Goal: Find specific page/section: Find specific page/section

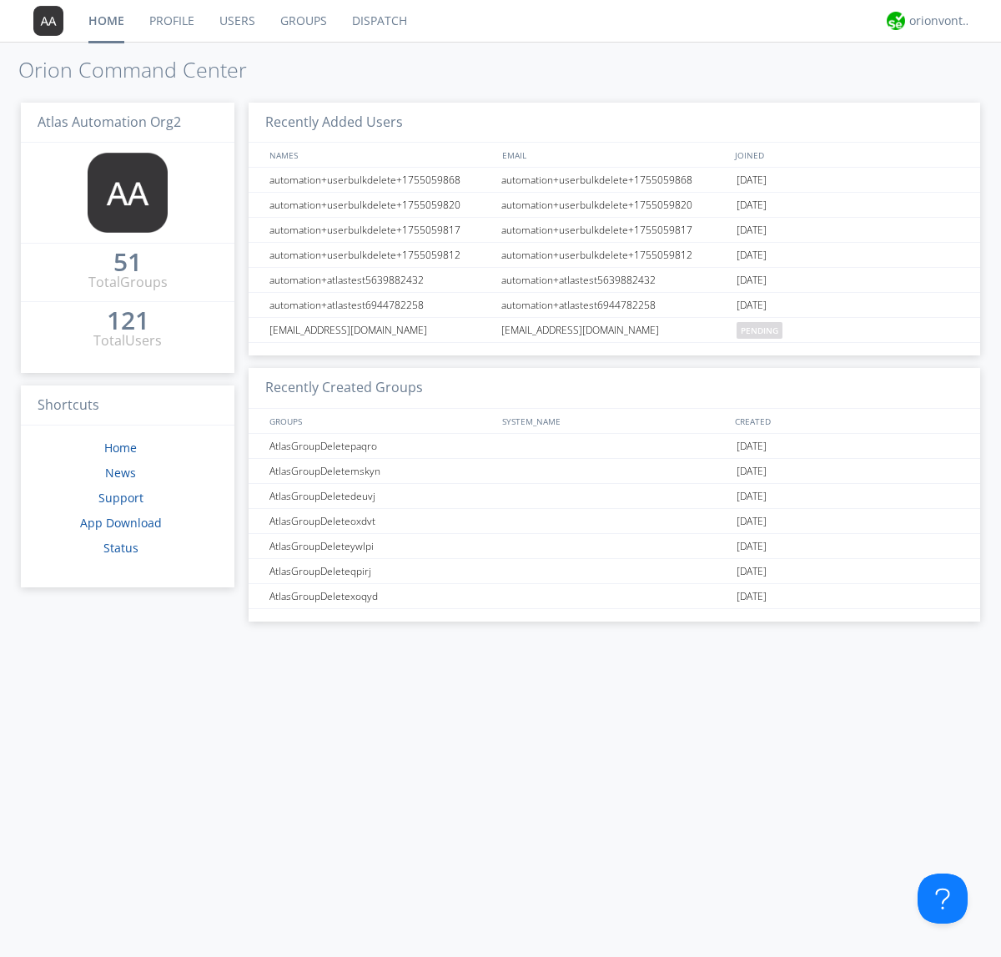
click at [378, 21] on link "Dispatch" at bounding box center [380, 21] width 80 height 42
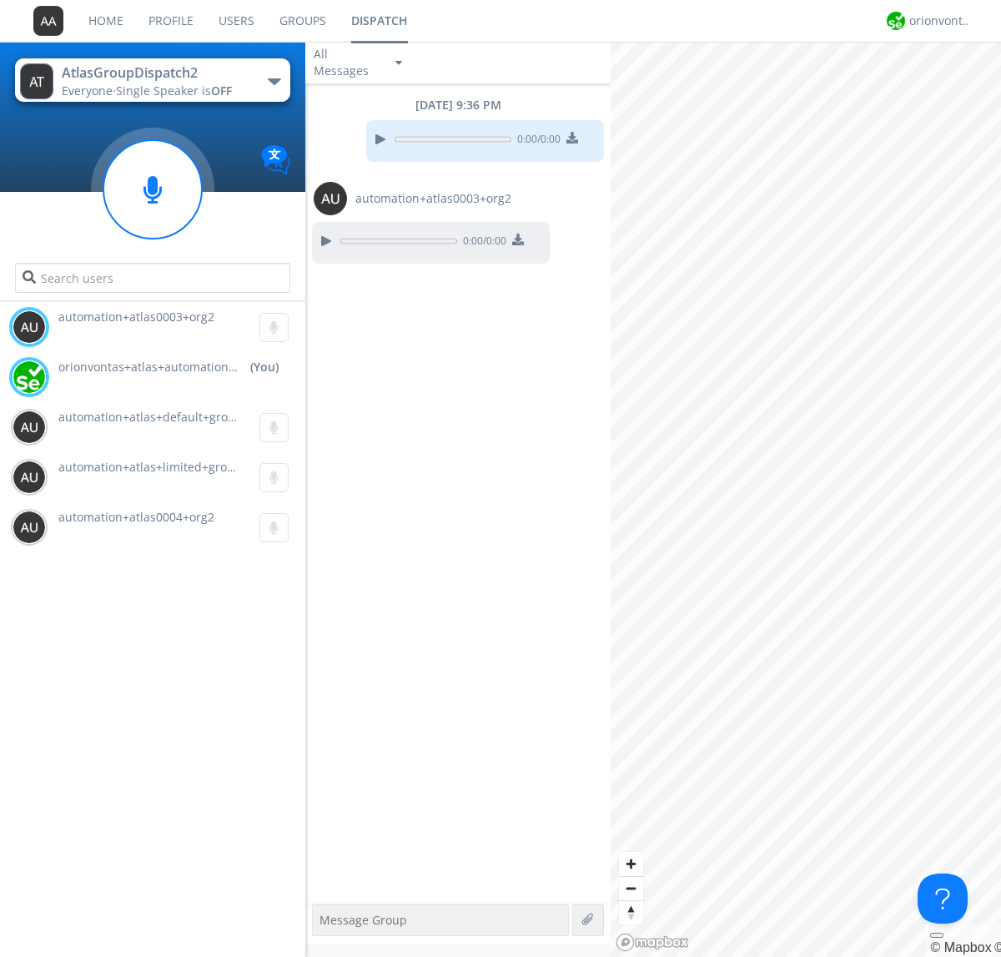
click at [274, 81] on div "button" at bounding box center [274, 81] width 13 height 7
click at [0, 0] on span "AtlasGroupDispatch" at bounding box center [0, 0] width 0 height 0
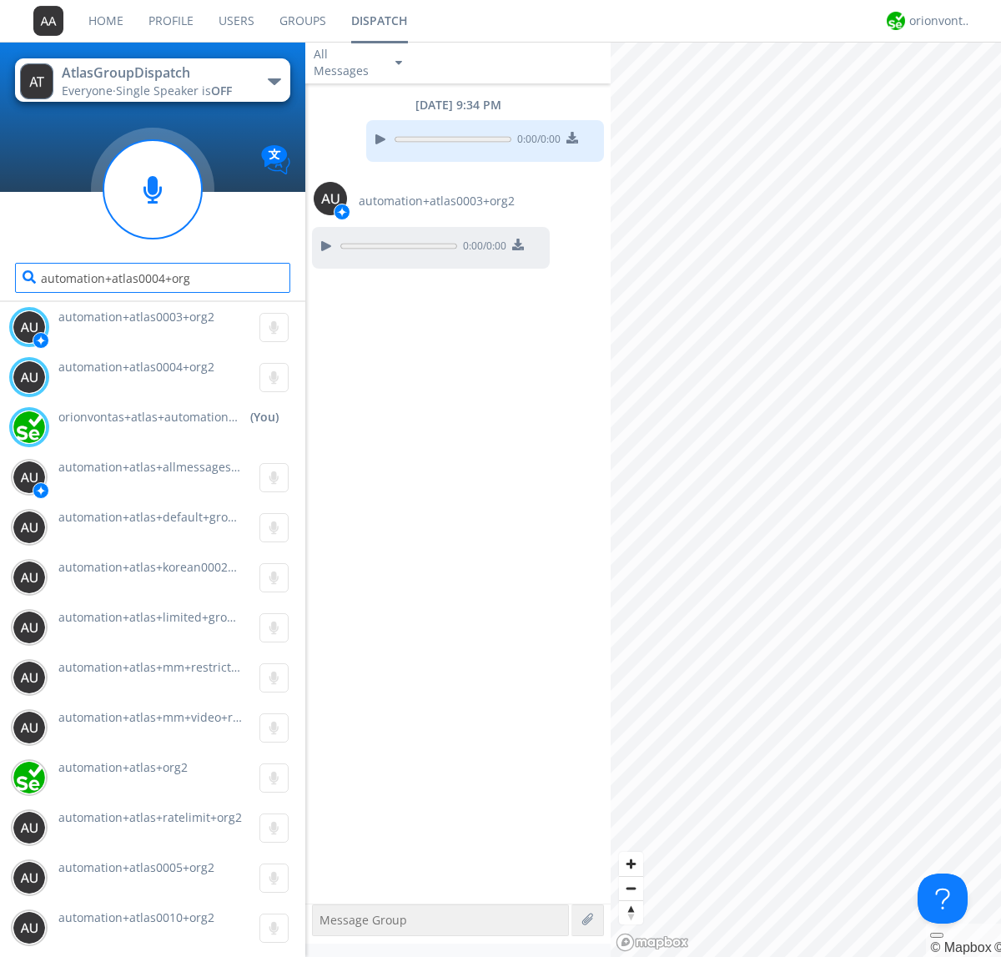
type input "automation+atlas0004+org2"
click at [936, 21] on div "orionvontas+atlas+automation+org2" at bounding box center [940, 21] width 63 height 17
